Goal: Task Accomplishment & Management: Manage account settings

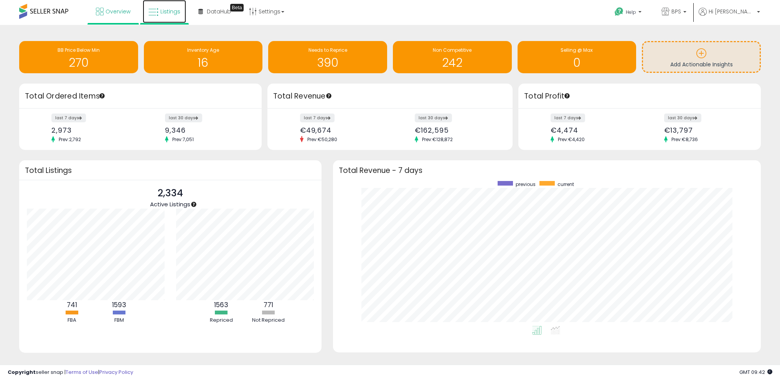
click at [160, 10] on span "Listings" at bounding box center [170, 12] width 20 height 8
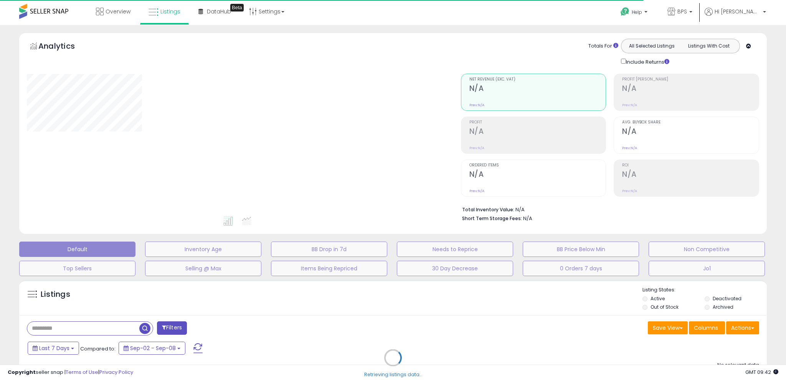
click at [743, 327] on div "Retrieving listings data.." at bounding box center [392, 363] width 759 height 175
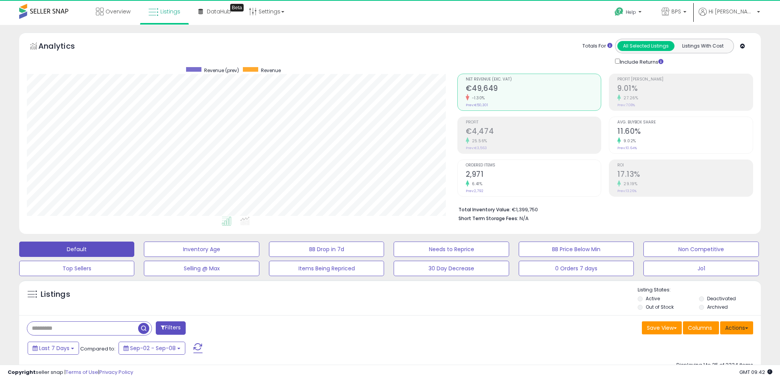
click at [748, 326] on button "Actions" at bounding box center [736, 328] width 33 height 13
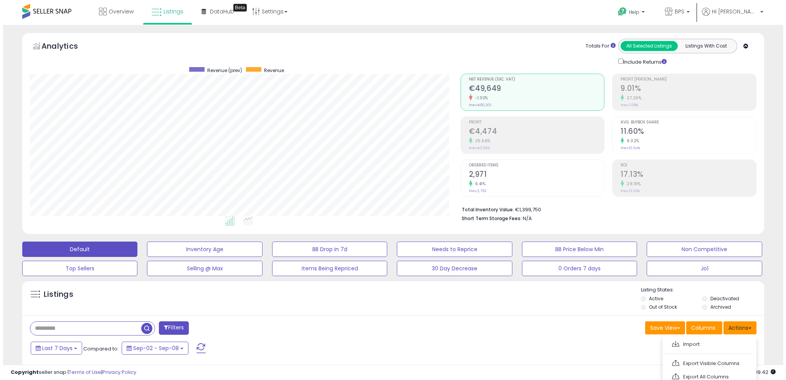
scroll to position [157, 431]
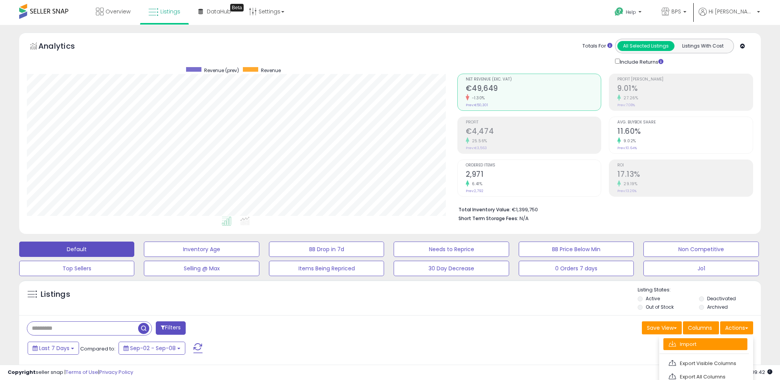
click at [728, 343] on link "Import" at bounding box center [705, 344] width 84 height 12
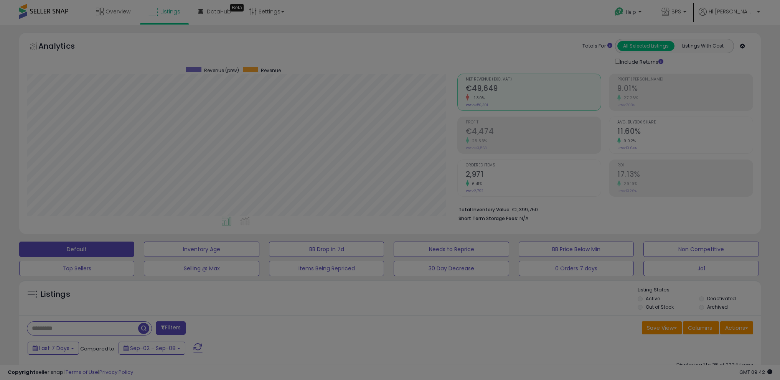
scroll to position [157, 434]
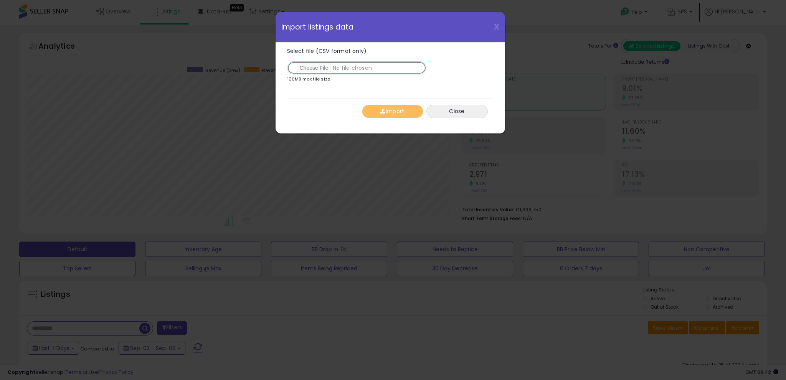
click at [325, 68] on input "Select file (CSV format only)" at bounding box center [356, 67] width 139 height 13
type input "**********"
click at [393, 112] on button "Import" at bounding box center [392, 111] width 61 height 13
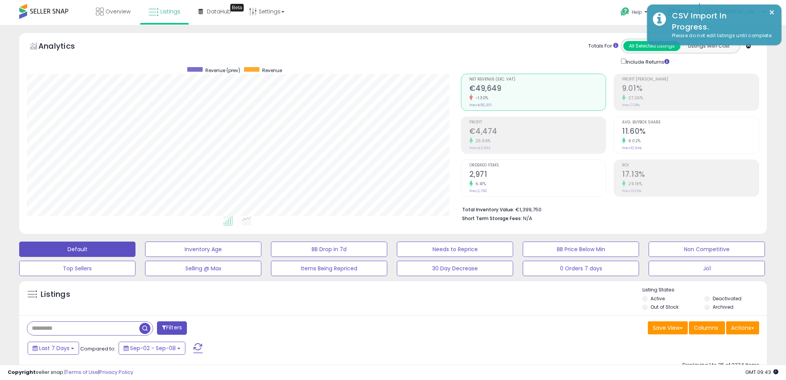
scroll to position [383590, 383316]
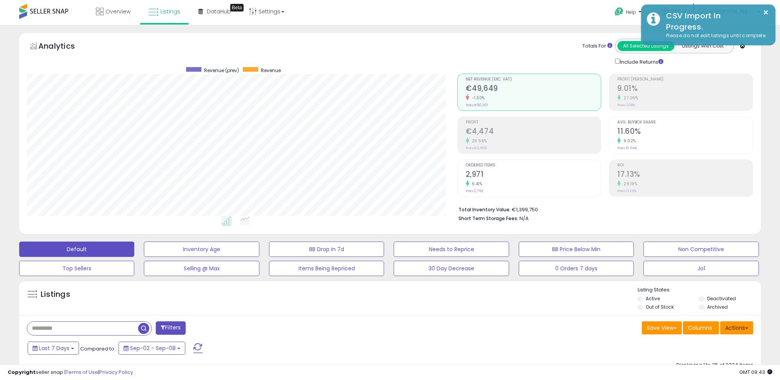
click at [743, 322] on button "Actions" at bounding box center [736, 328] width 33 height 13
click at [723, 338] on link "Import" at bounding box center [705, 344] width 84 height 12
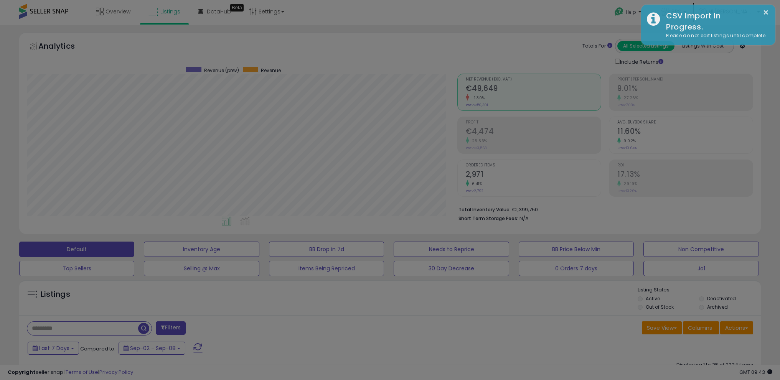
scroll to position [157, 434]
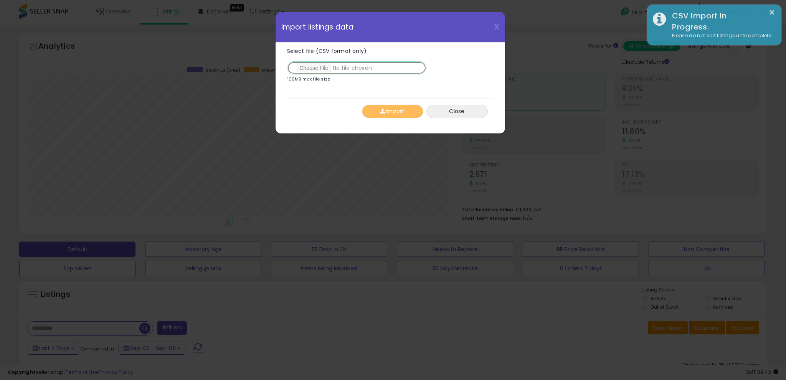
click at [326, 69] on input "Select file (CSV format only)" at bounding box center [356, 67] width 139 height 13
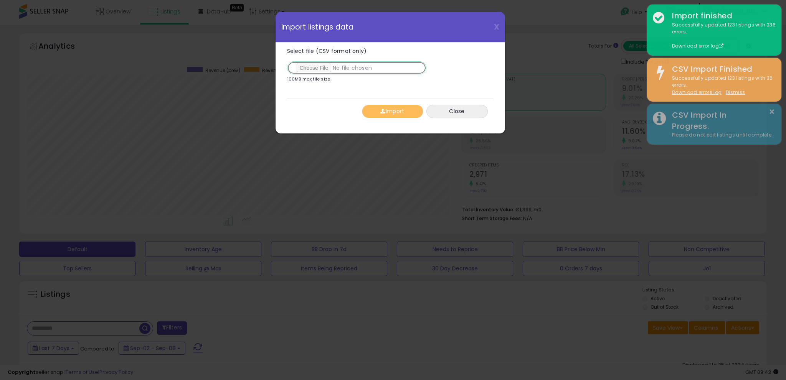
type input "**********"
click at [396, 110] on button "Import" at bounding box center [392, 111] width 61 height 13
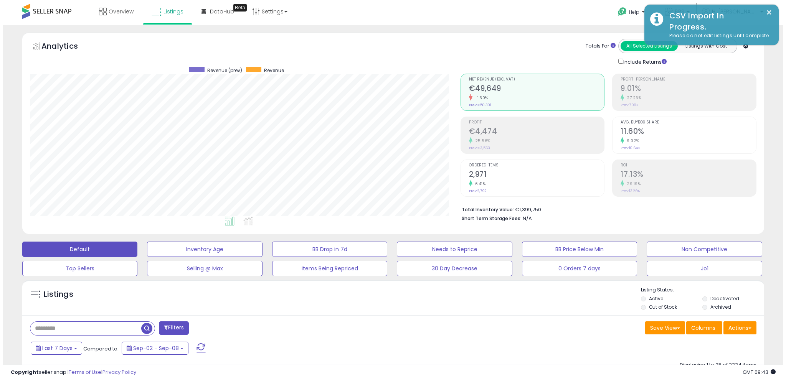
scroll to position [0, 0]
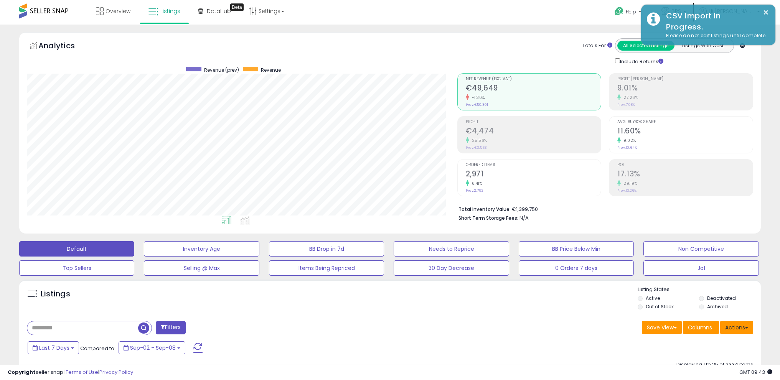
click at [738, 327] on button "Actions" at bounding box center [736, 327] width 33 height 13
click at [729, 350] on link "Import" at bounding box center [705, 344] width 84 height 12
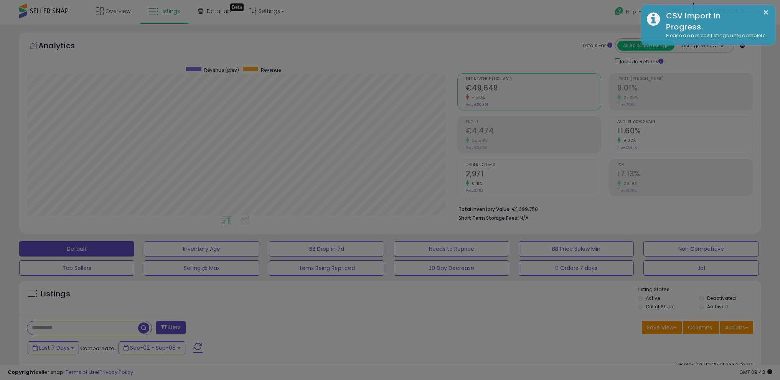
scroll to position [157, 434]
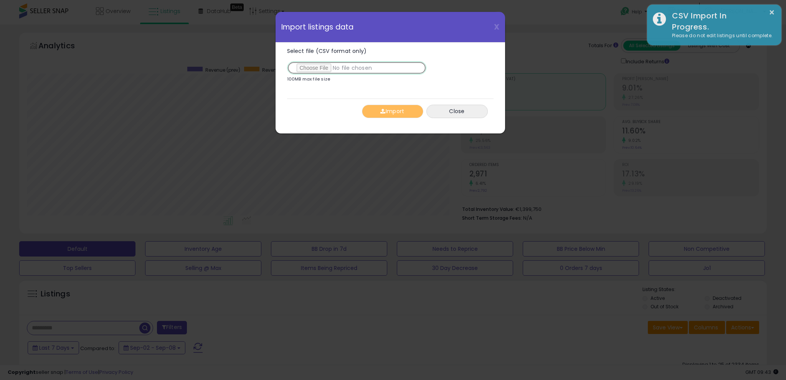
click at [322, 70] on input "Select file (CSV format only)" at bounding box center [356, 67] width 139 height 13
type input "**********"
click at [399, 111] on button "Import" at bounding box center [392, 111] width 61 height 13
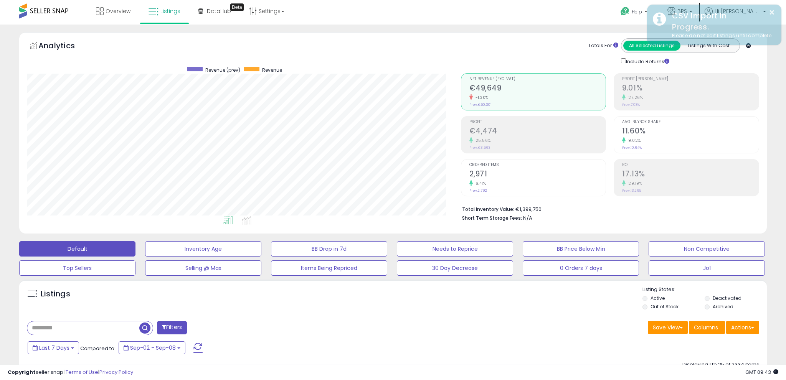
scroll to position [383590, 383316]
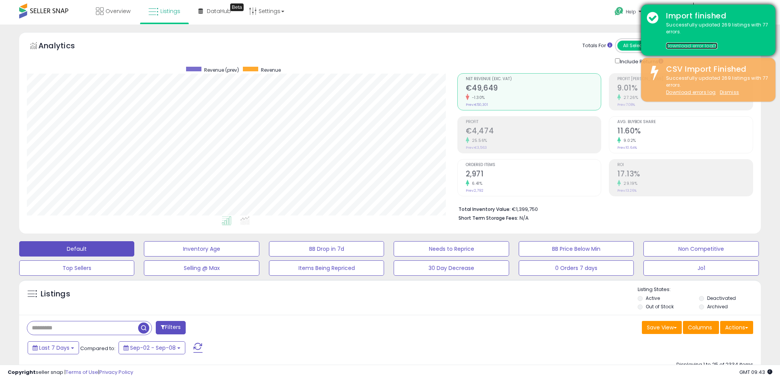
click at [696, 46] on link "Download error log" at bounding box center [691, 46] width 51 height 7
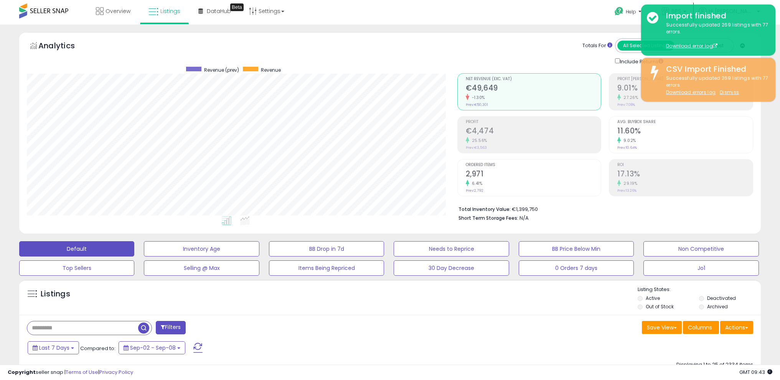
drag, startPoint x: 728, startPoint y: 129, endPoint x: 726, endPoint y: 122, distance: 7.5
click at [728, 129] on h2 "11.60%" at bounding box center [684, 132] width 135 height 10
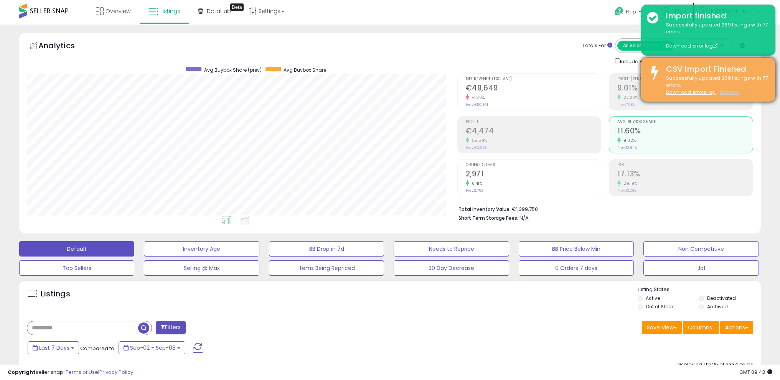
click at [737, 94] on u "Dismiss" at bounding box center [729, 92] width 19 height 7
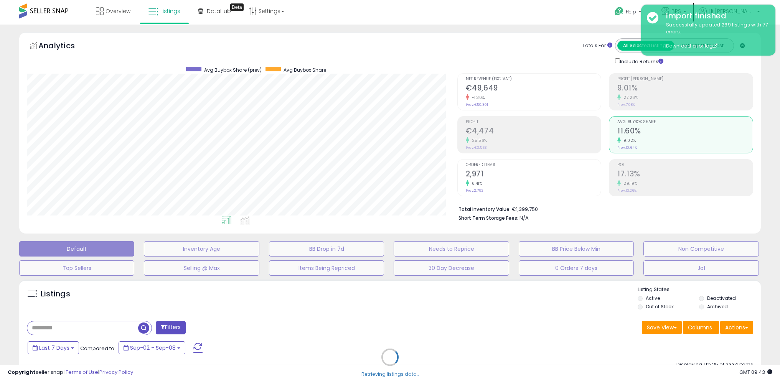
scroll to position [157, 434]
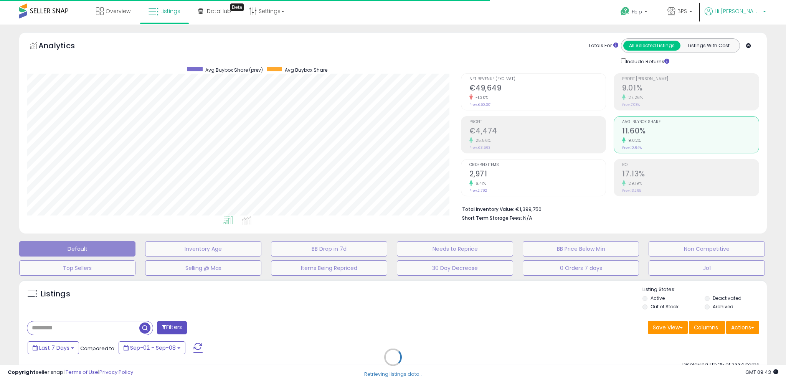
click at [761, 10] on p "Hi [PERSON_NAME]" at bounding box center [735, 12] width 61 height 10
click at [752, 81] on link "Logout" at bounding box center [748, 80] width 17 height 7
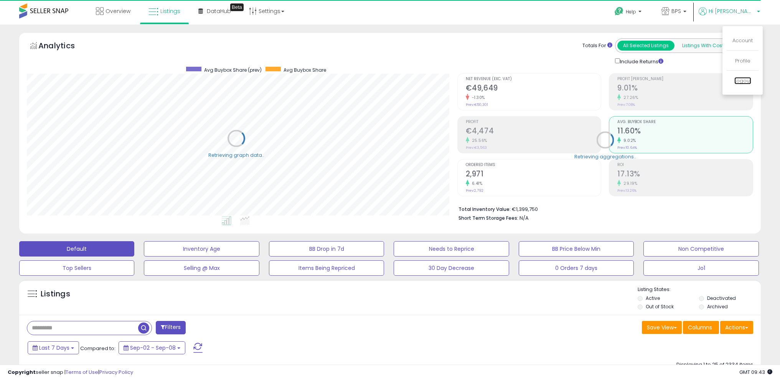
scroll to position [383590, 383316]
